Goal: Navigation & Orientation: Find specific page/section

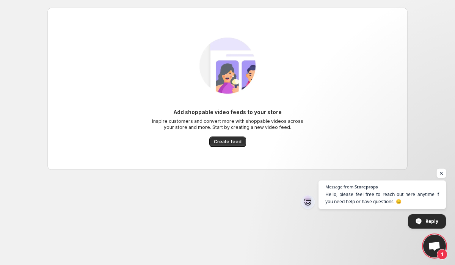
click at [443, 175] on span "Open chat" at bounding box center [441, 173] width 9 height 9
